Goal: Browse casually

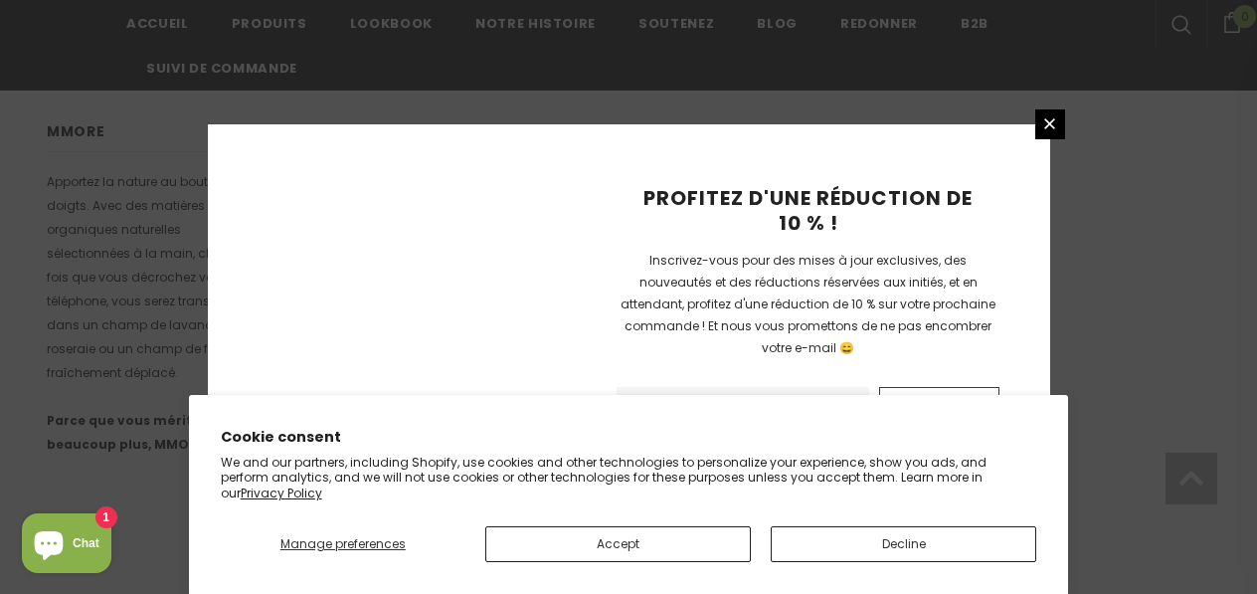
scroll to position [1533, 0]
